Goal: Information Seeking & Learning: Learn about a topic

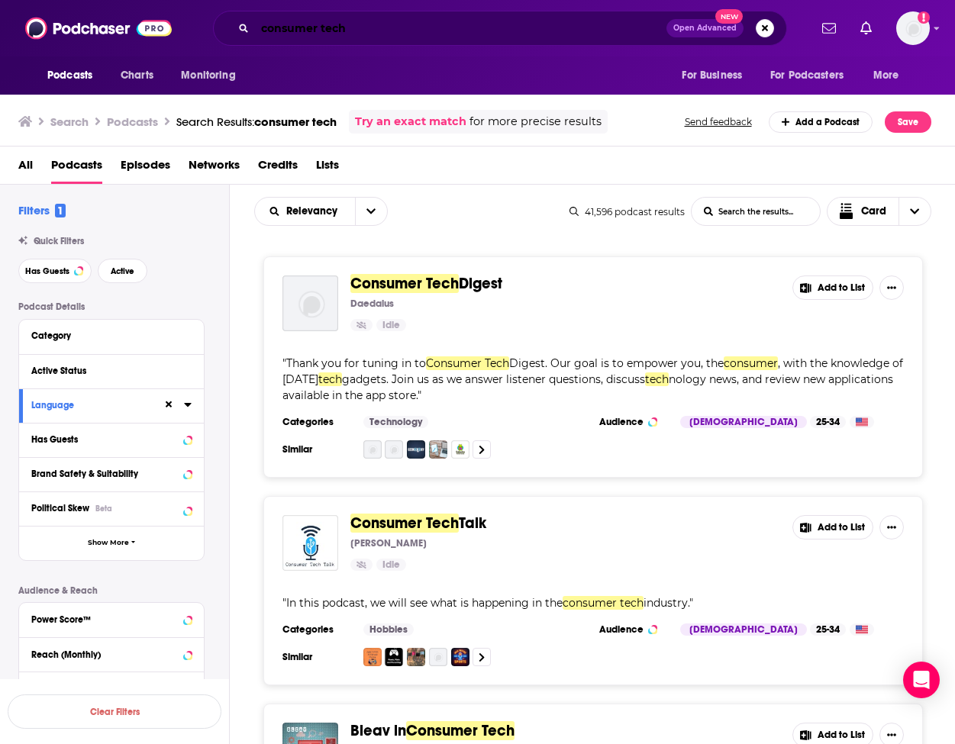
click at [466, 33] on input "consumer tech" at bounding box center [460, 28] width 411 height 24
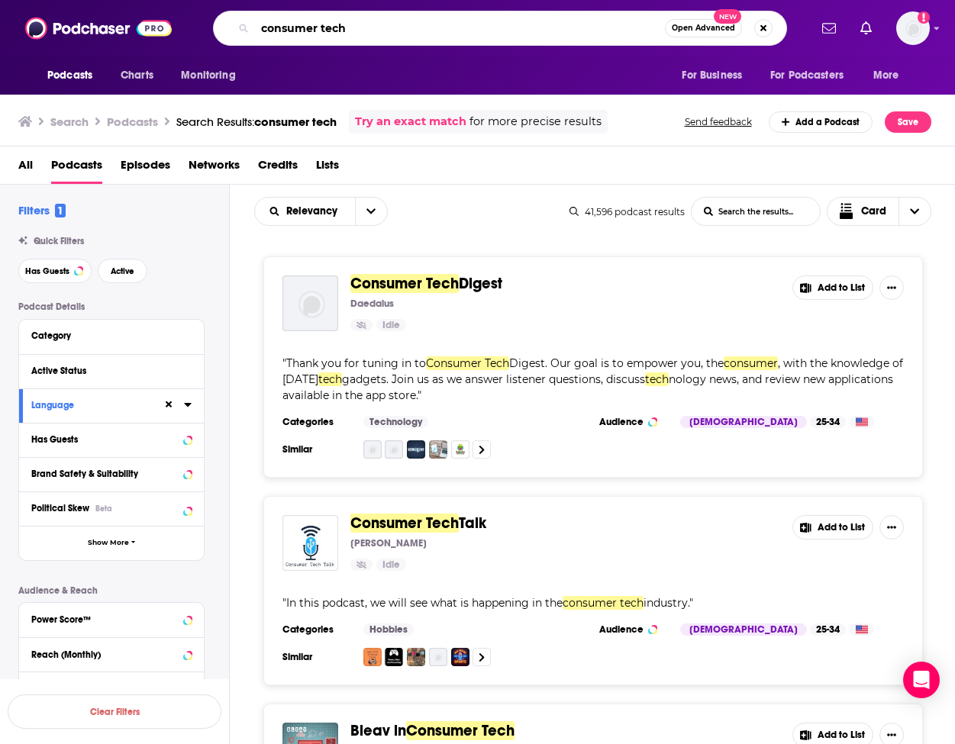
click at [466, 33] on input "consumer tech" at bounding box center [460, 28] width 410 height 24
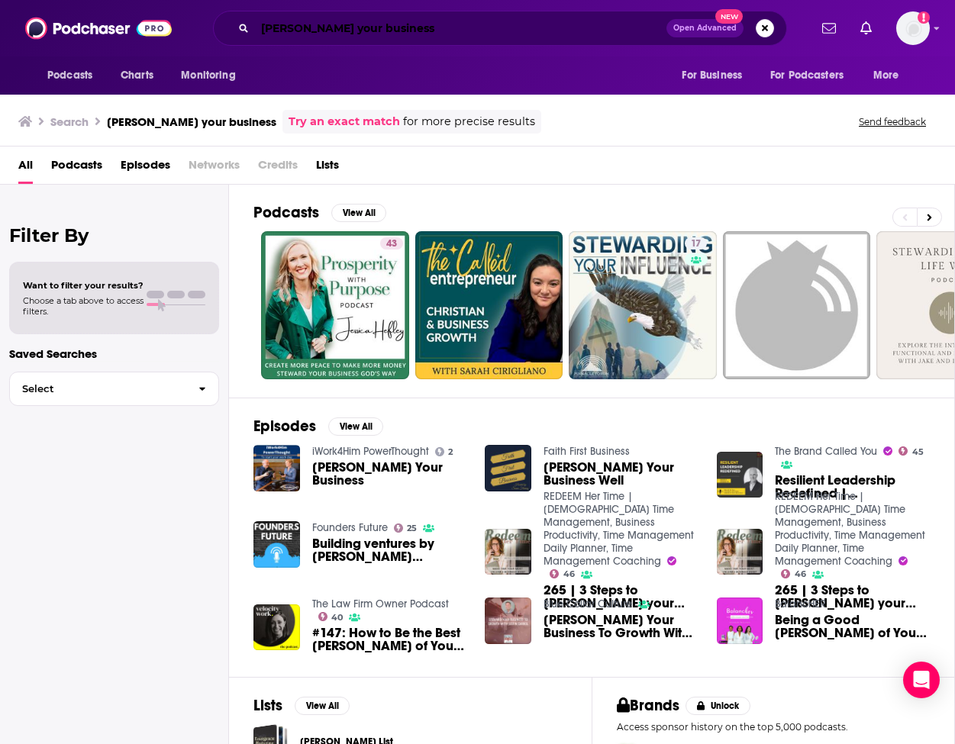
click at [380, 31] on input "[PERSON_NAME] your business" at bounding box center [460, 28] width 411 height 24
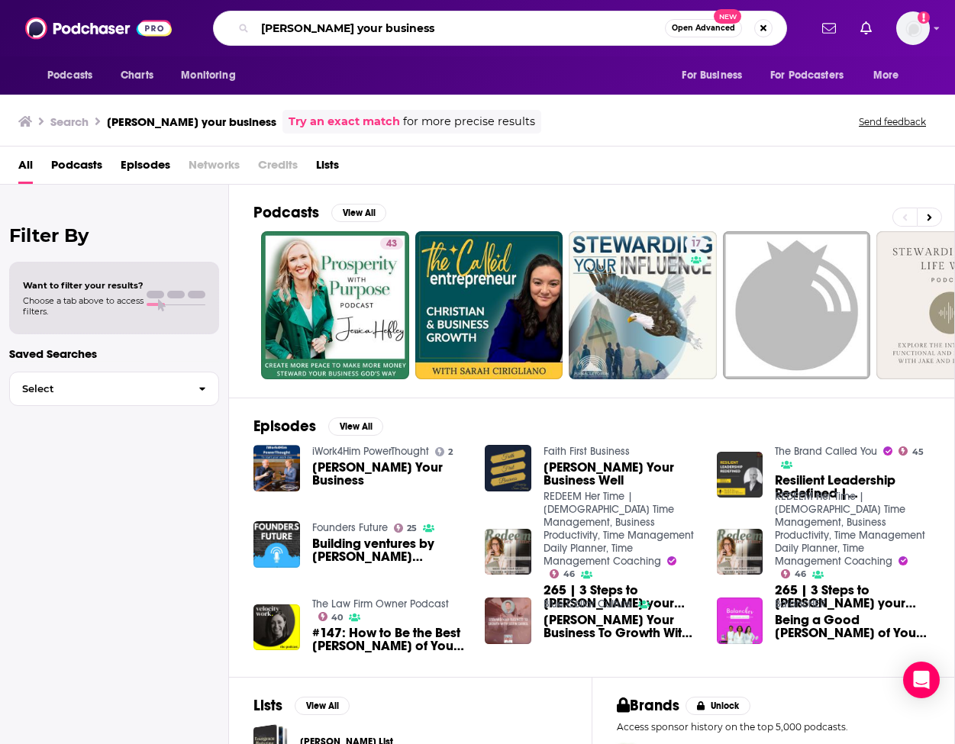
click at [380, 31] on input "[PERSON_NAME] your business" at bounding box center [460, 28] width 410 height 24
type input "business roundtable"
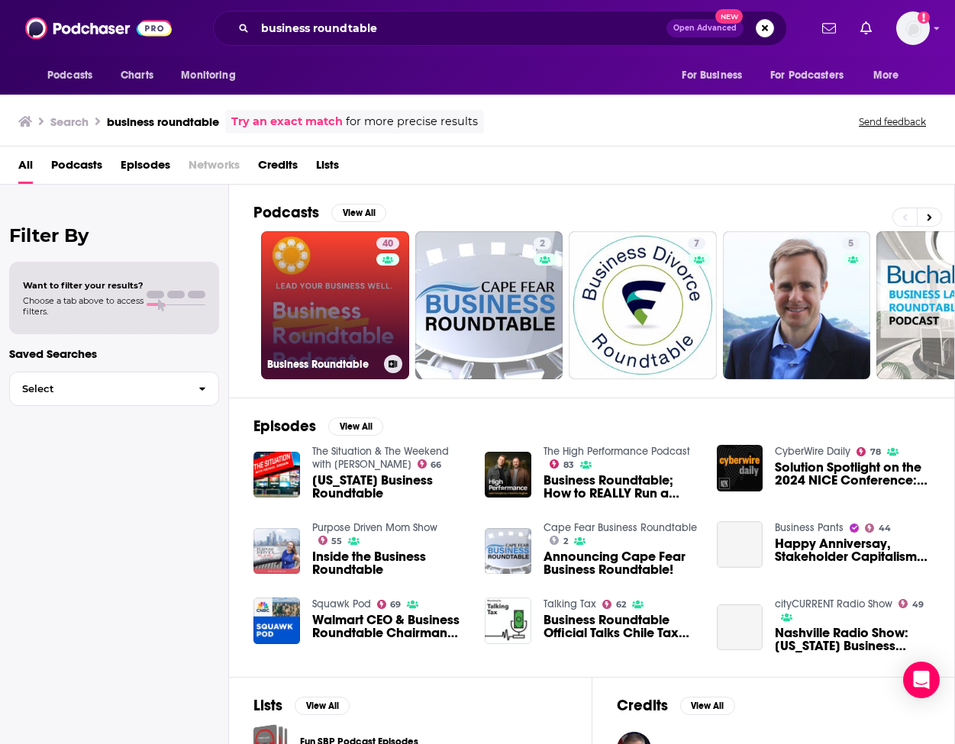
click at [382, 305] on div "40" at bounding box center [389, 296] width 27 height 118
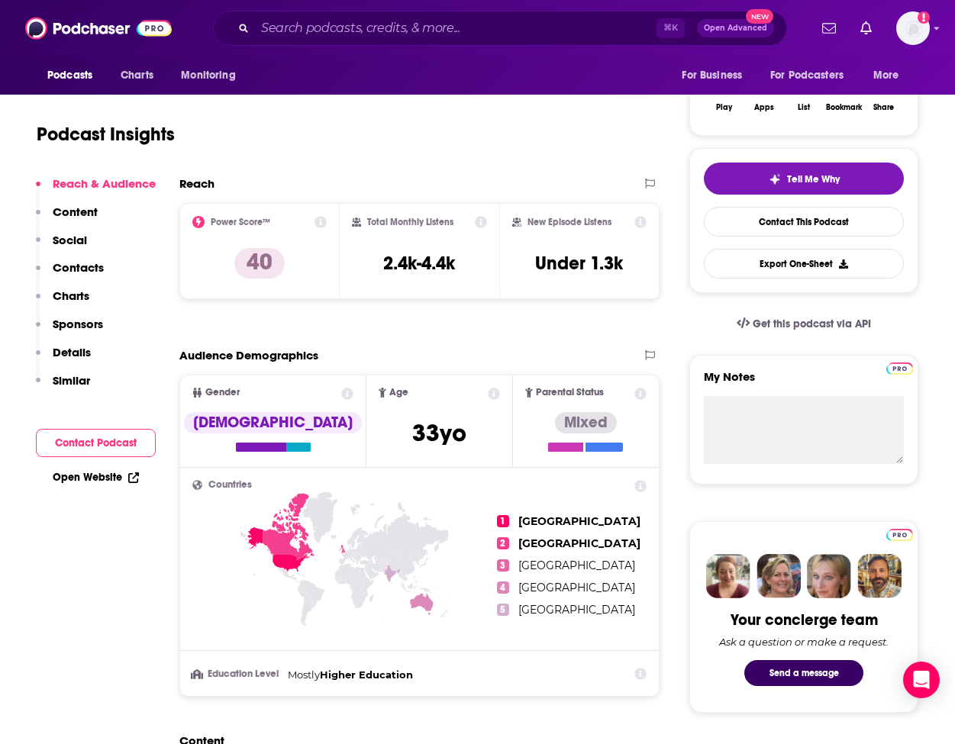
scroll to position [300, 0]
